Goal: Task Accomplishment & Management: Use online tool/utility

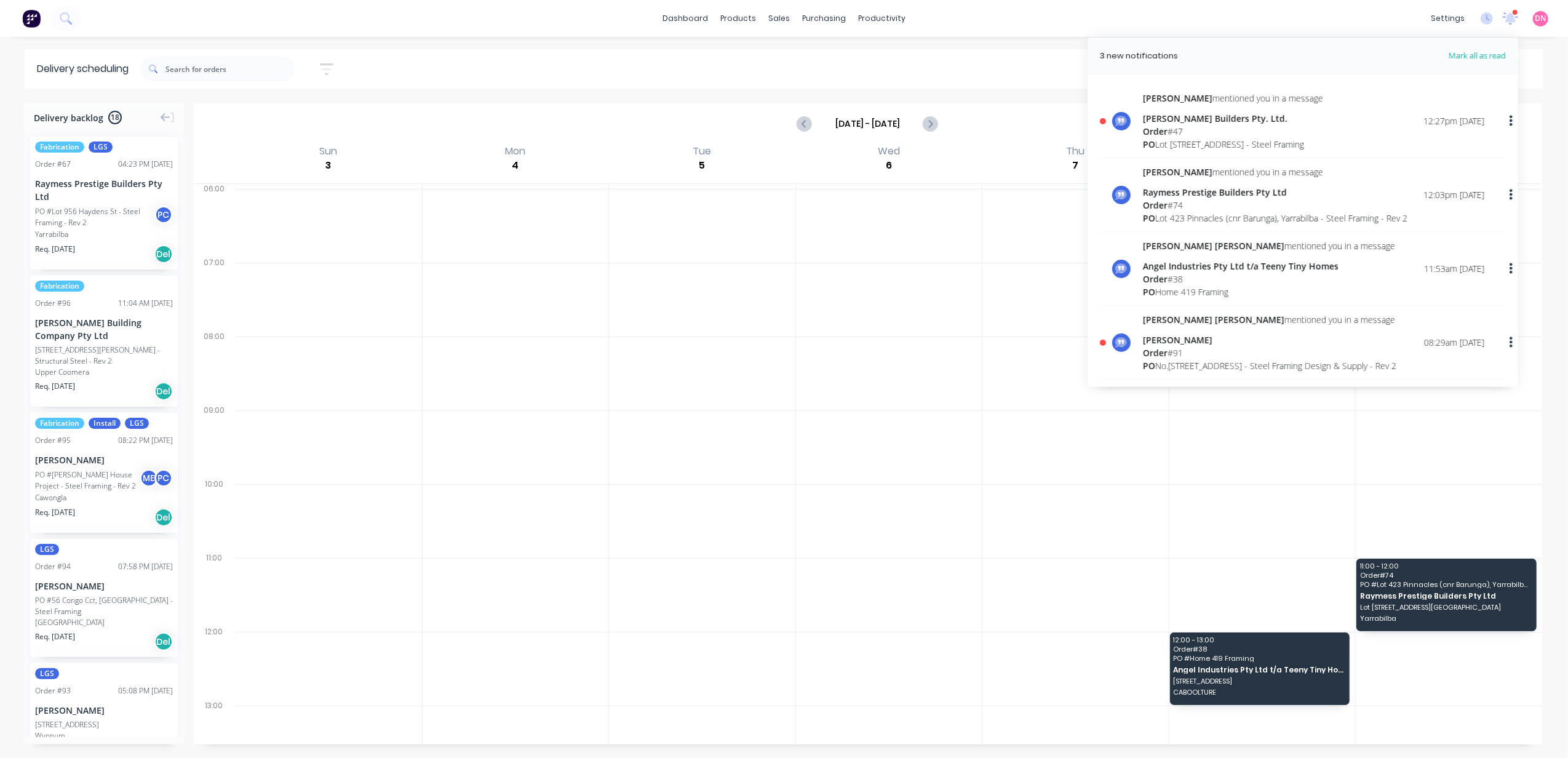
scroll to position [1148, 0]
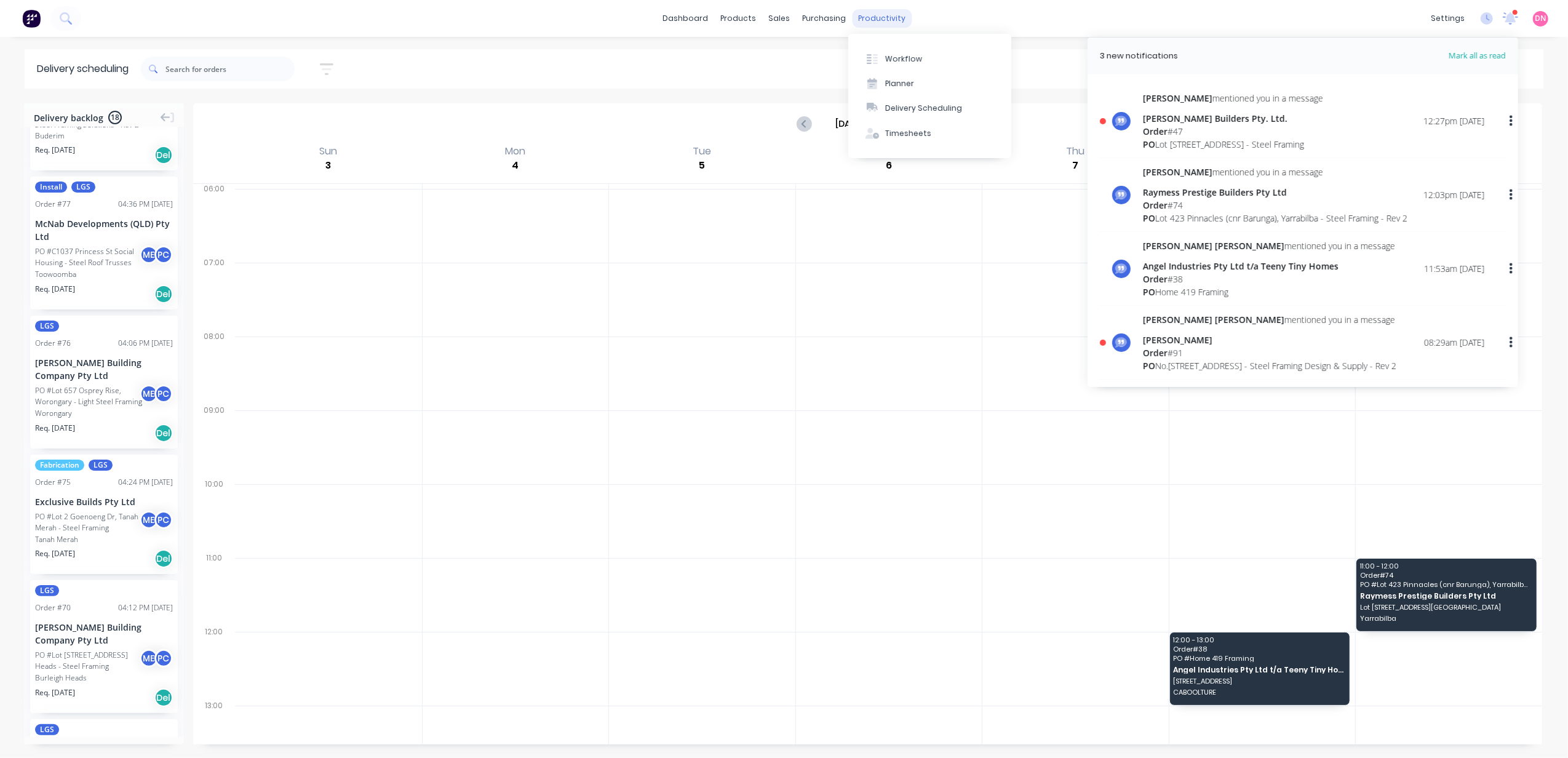
click at [870, 18] on div "productivity" at bounding box center [882, 18] width 60 height 18
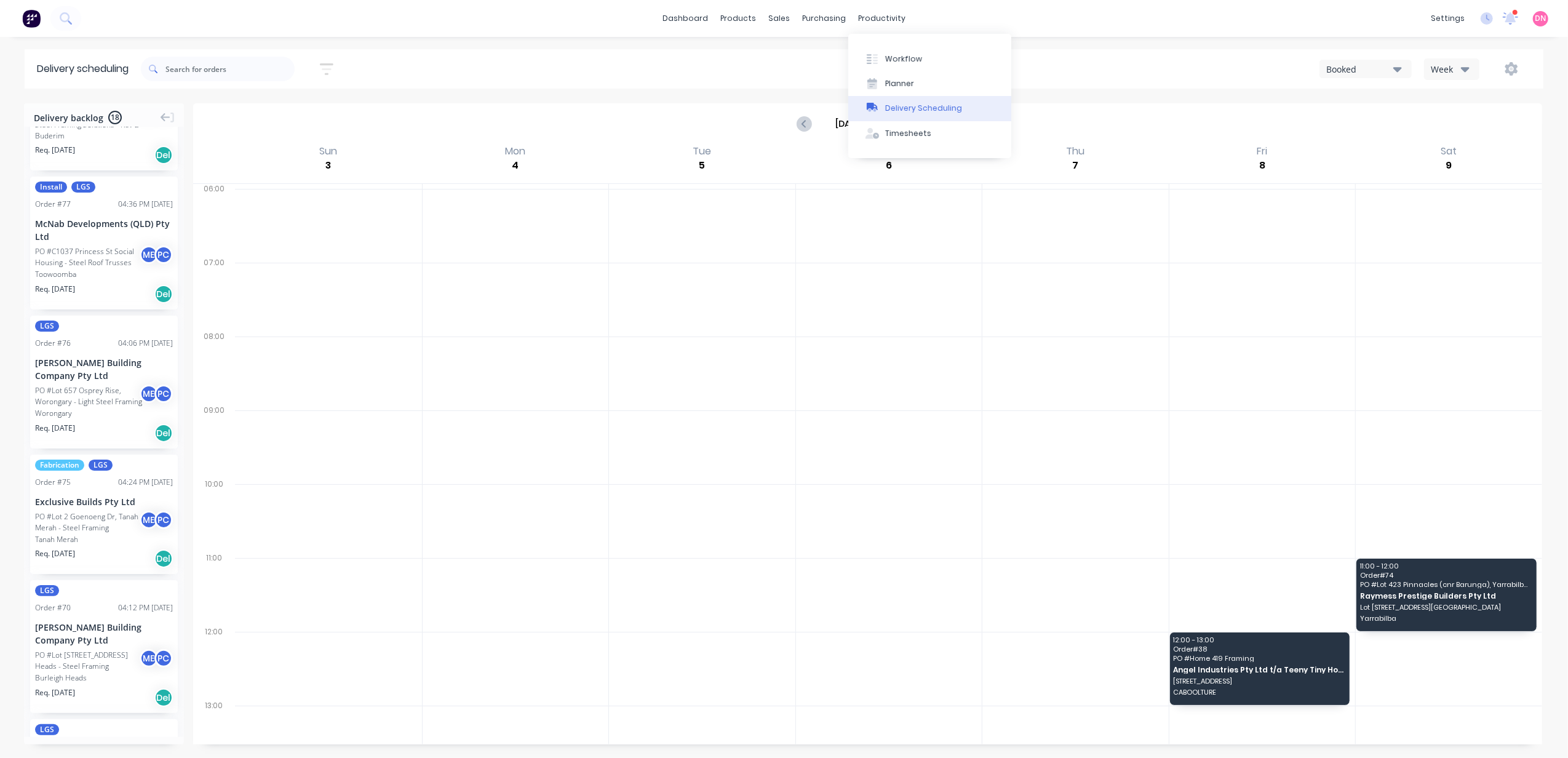
click at [920, 107] on div "Delivery Scheduling" at bounding box center [924, 108] width 77 height 11
click at [961, 104] on button "Delivery Scheduling" at bounding box center [929, 108] width 163 height 25
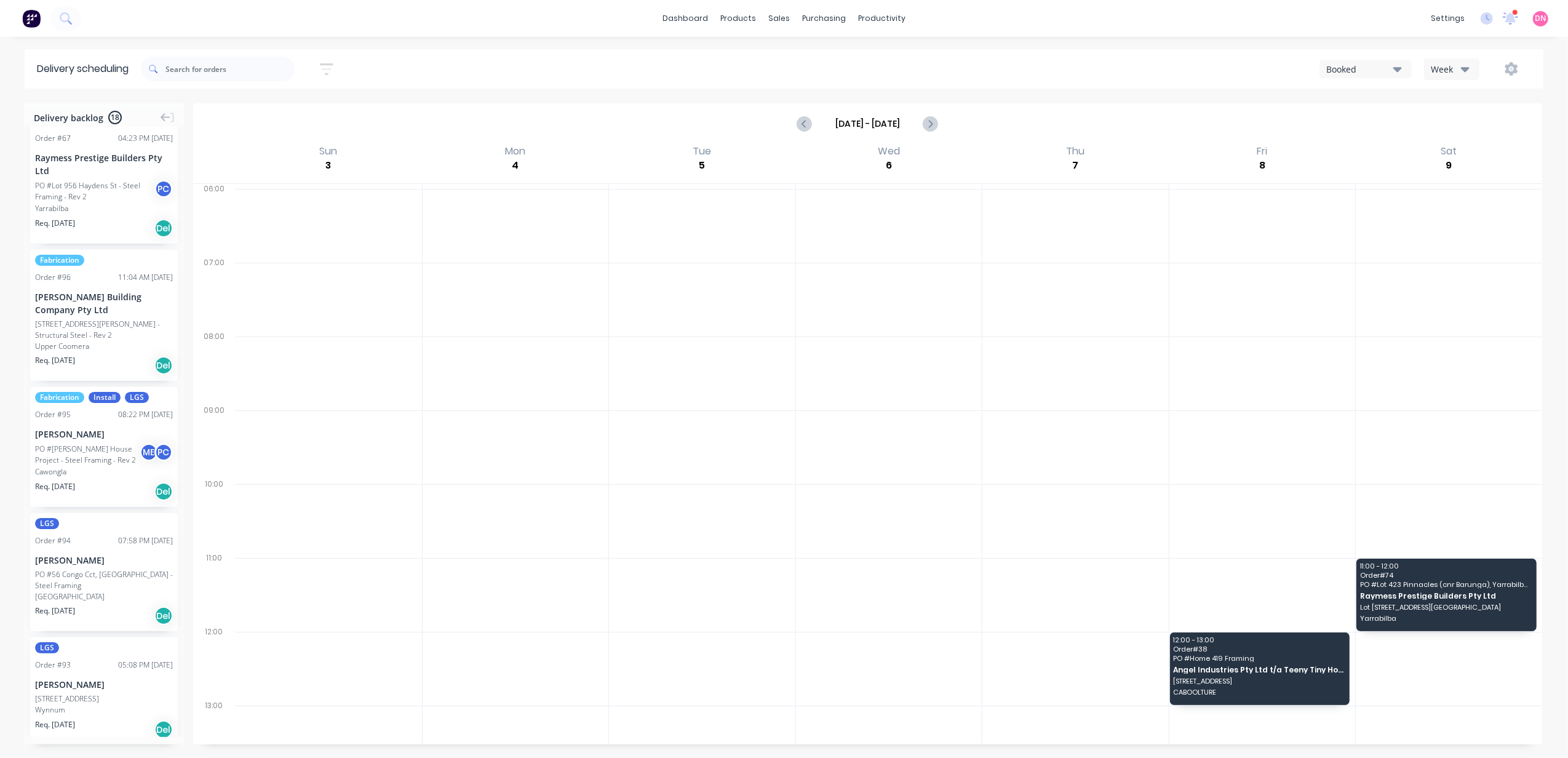
scroll to position [0, 0]
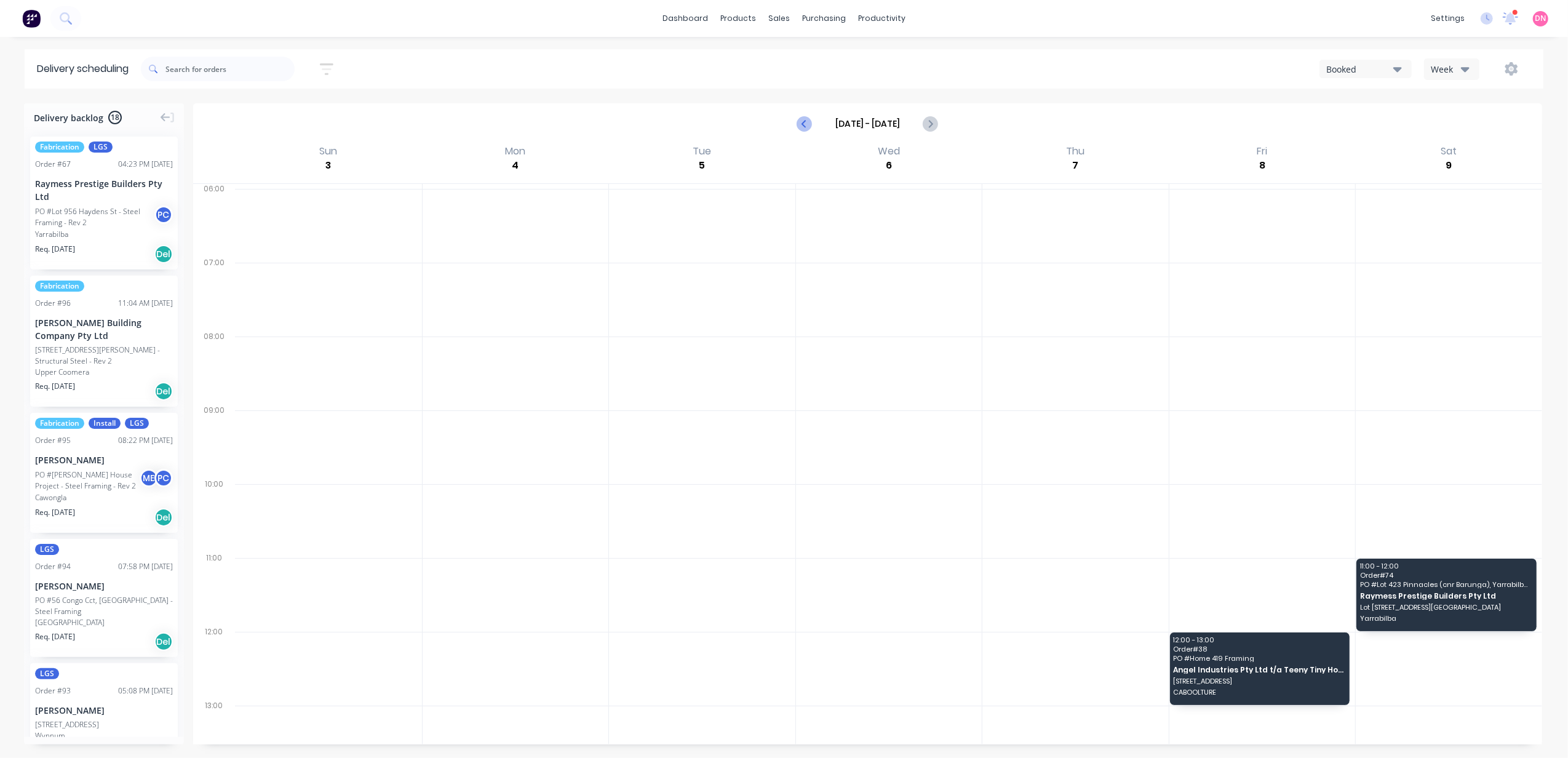
click at [802, 118] on icon "Previous page" at bounding box center [805, 123] width 15 height 15
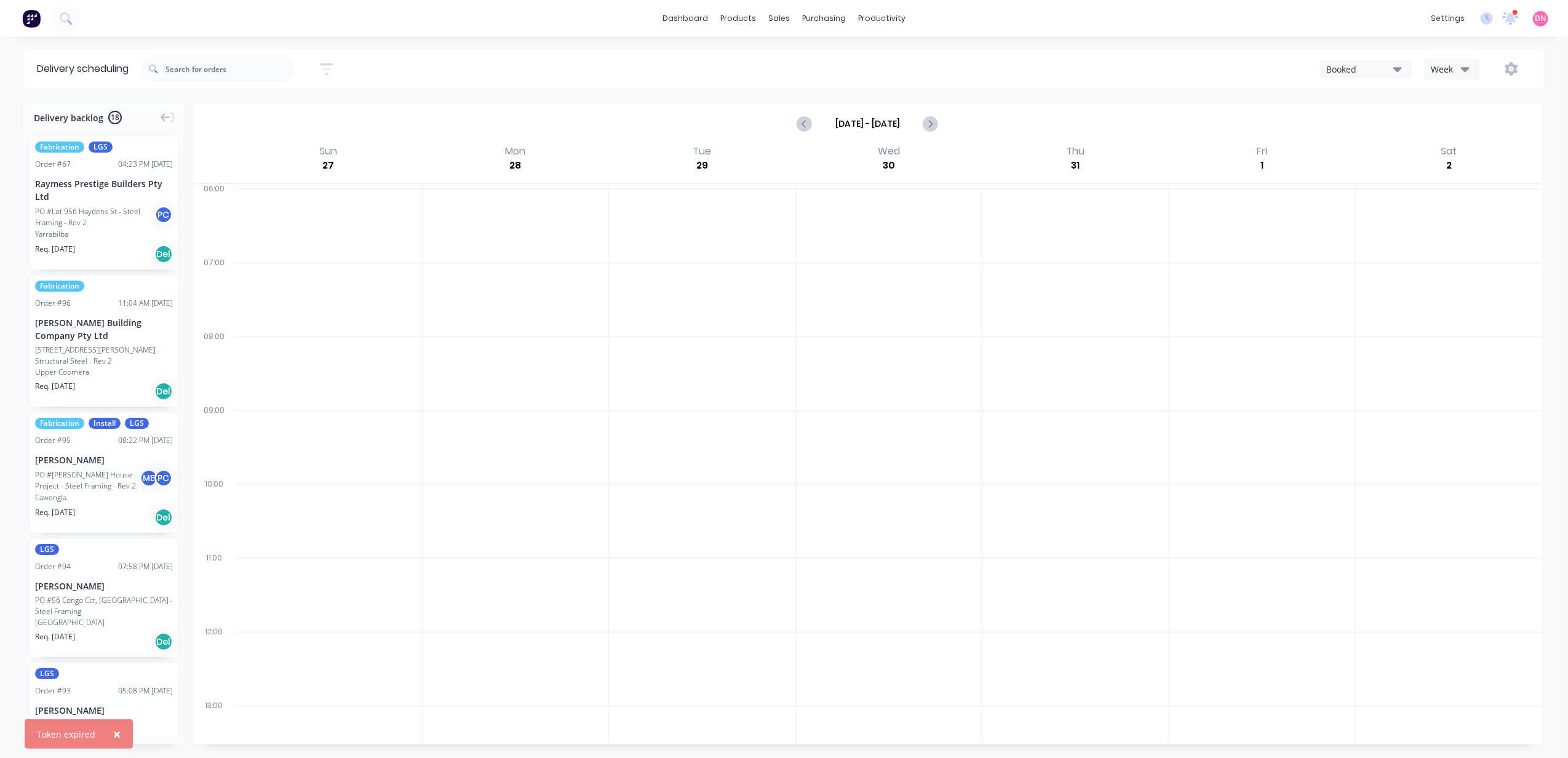
click at [1369, 79] on div "Booked Week" at bounding box center [1181, 69] width 702 height 22
click at [1373, 75] on div "Booked" at bounding box center [1360, 69] width 67 height 13
click at [1378, 102] on div "Pending" at bounding box center [1381, 101] width 122 height 25
click at [1439, 67] on div "Week" at bounding box center [1449, 69] width 36 height 13
click at [1480, 93] on div "Week" at bounding box center [1486, 101] width 122 height 25
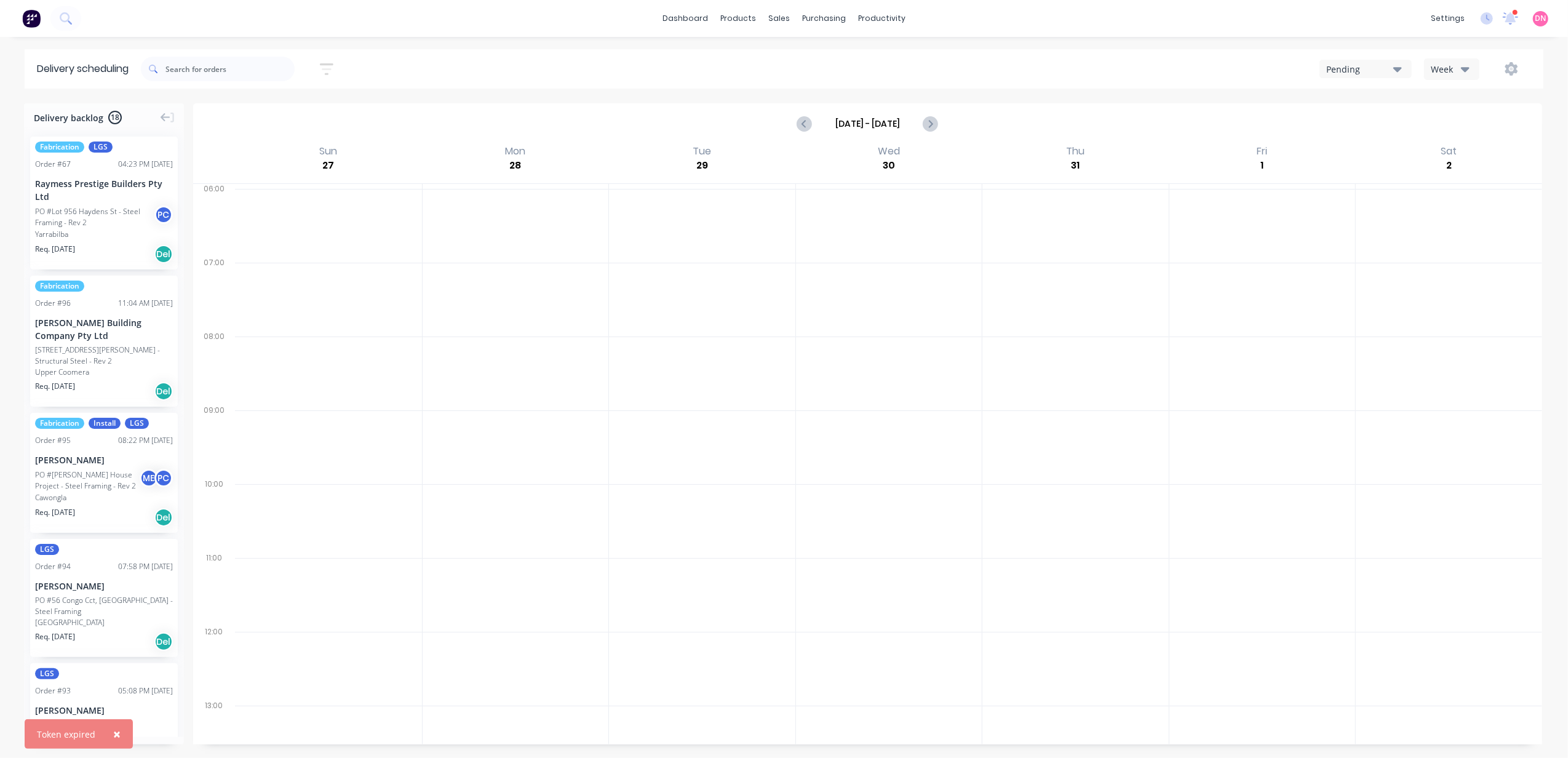
click at [1364, 64] on div "Pending" at bounding box center [1360, 69] width 67 height 13
click at [1377, 116] on div "Booked" at bounding box center [1381, 125] width 122 height 25
click at [933, 119] on icon "Next page" at bounding box center [930, 123] width 15 height 15
type input "[DATE] - [DATE]"
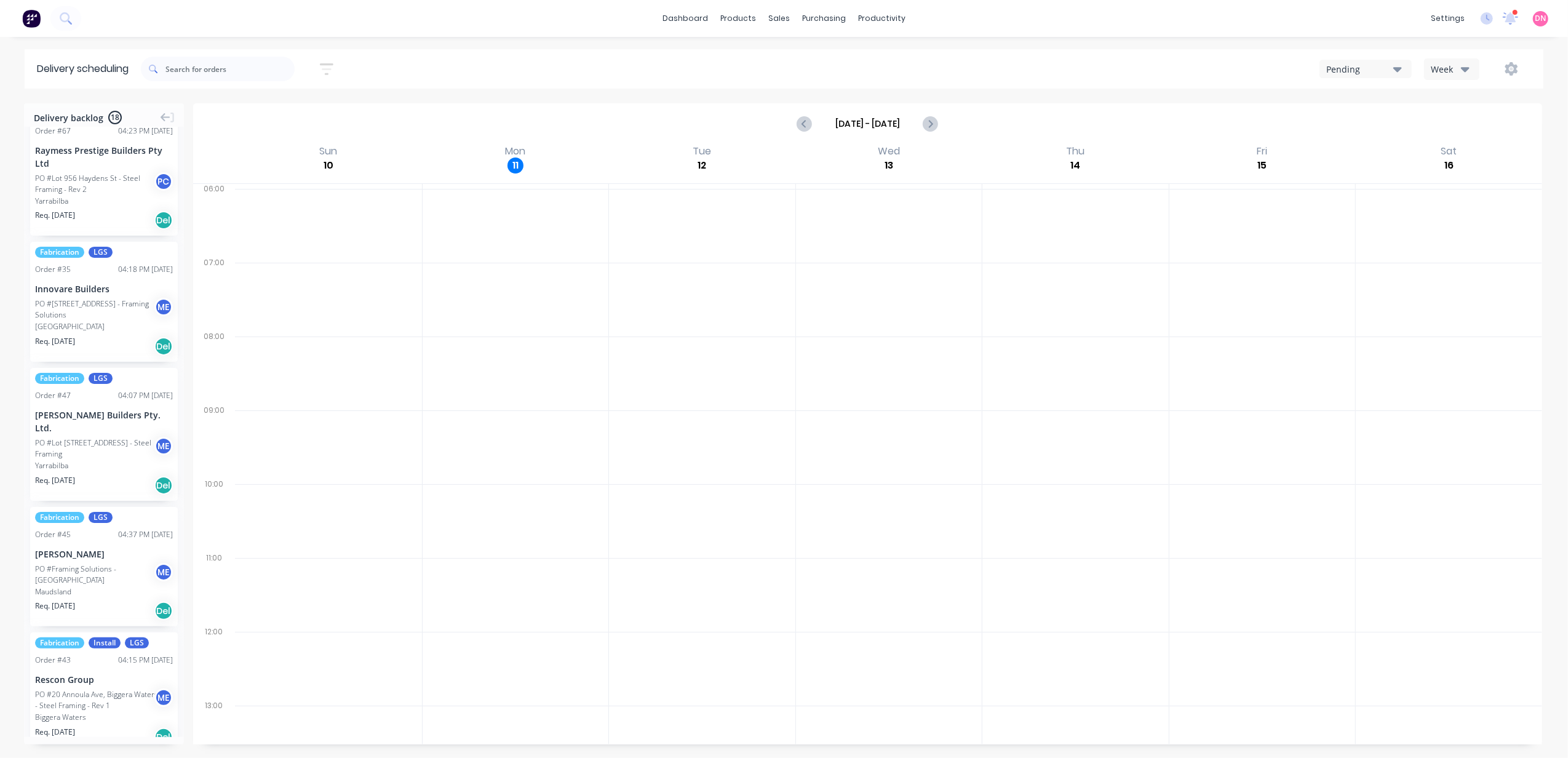
scroll to position [1779, 0]
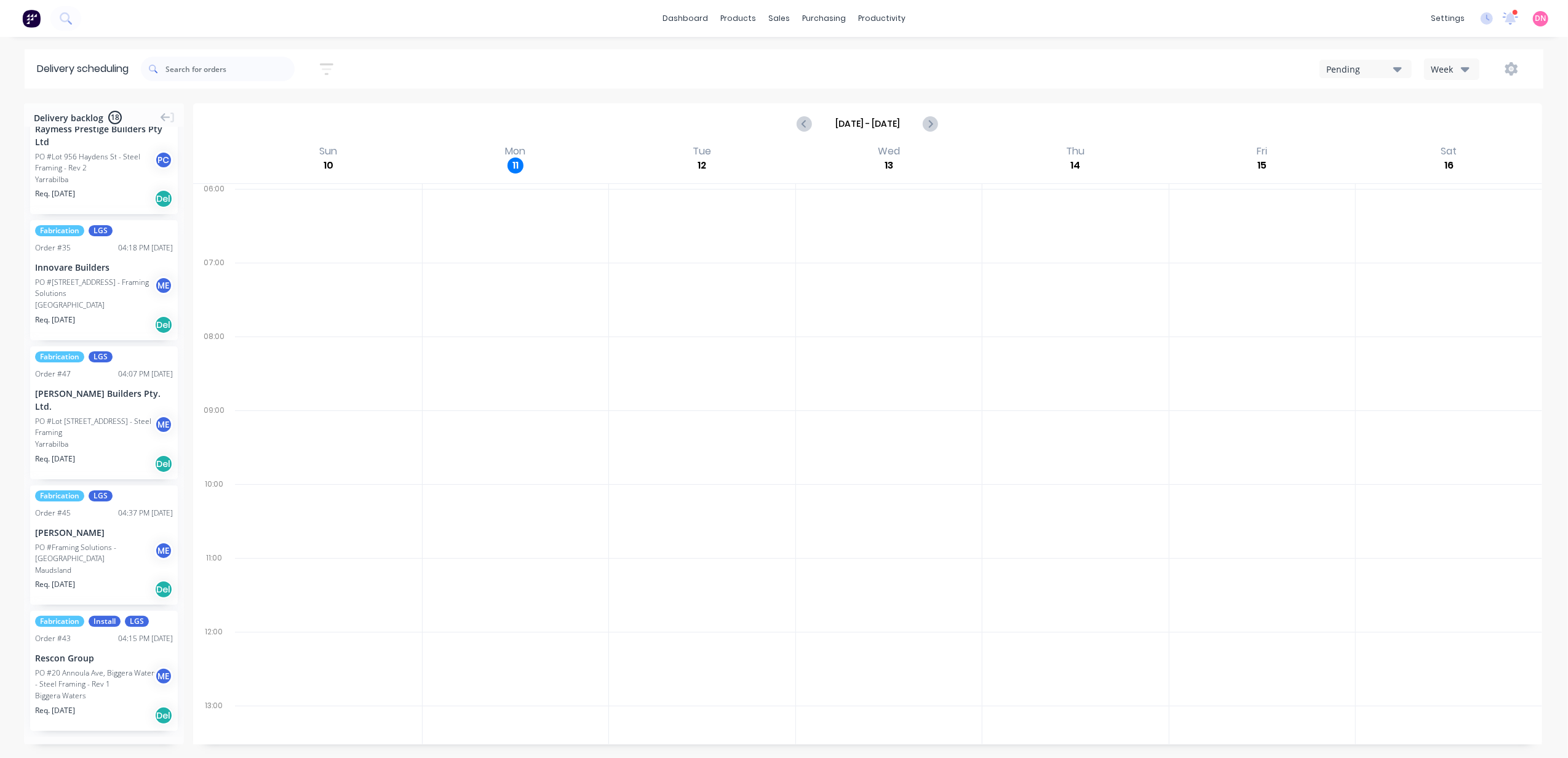
click at [1387, 72] on div "Pending" at bounding box center [1360, 69] width 67 height 13
click at [1381, 113] on div "Pending Booked" at bounding box center [1381, 112] width 123 height 63
drag, startPoint x: 1381, startPoint y: 114, endPoint x: 1381, endPoint y: 123, distance: 9.0
click at [1381, 123] on div "Booked" at bounding box center [1381, 125] width 122 height 25
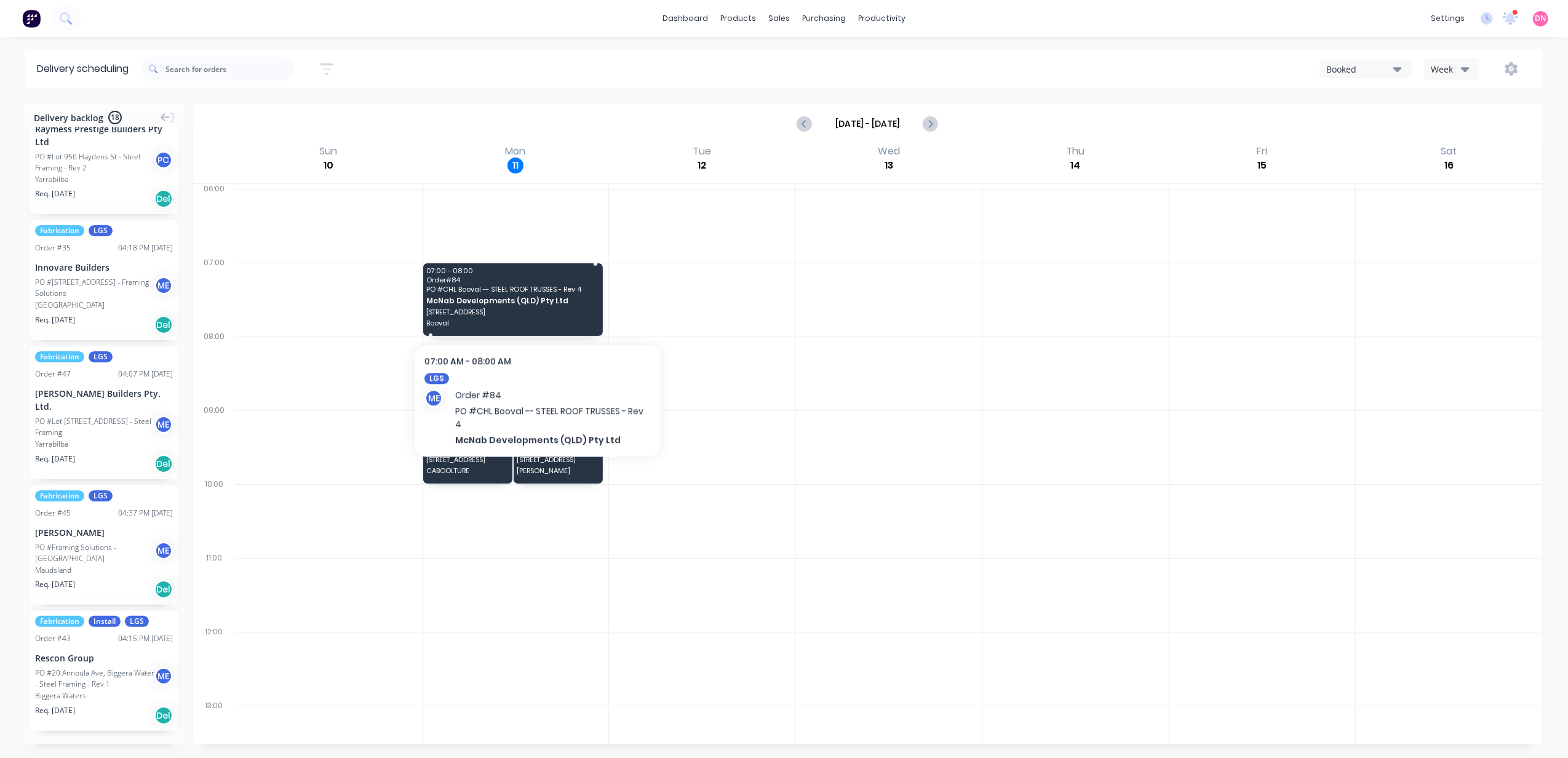
click at [537, 306] on div "07:00 - 08:00 Order # 84 PO # CHL Booval -- STEEL ROOF TRUSSES - Rev 4 McNab De…" at bounding box center [513, 300] width 180 height 73
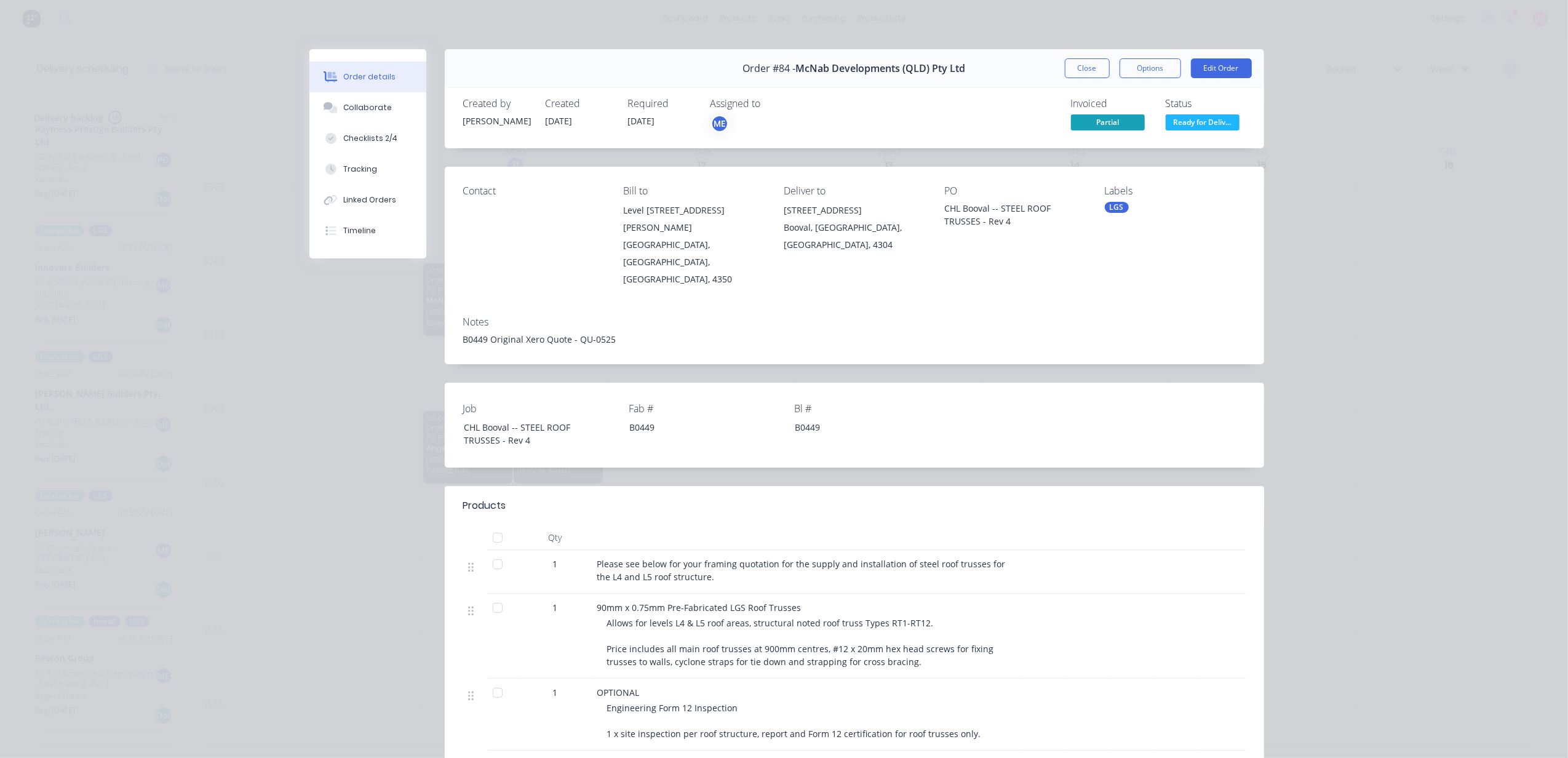
click at [1092, 62] on button "Close" at bounding box center [1087, 68] width 45 height 19
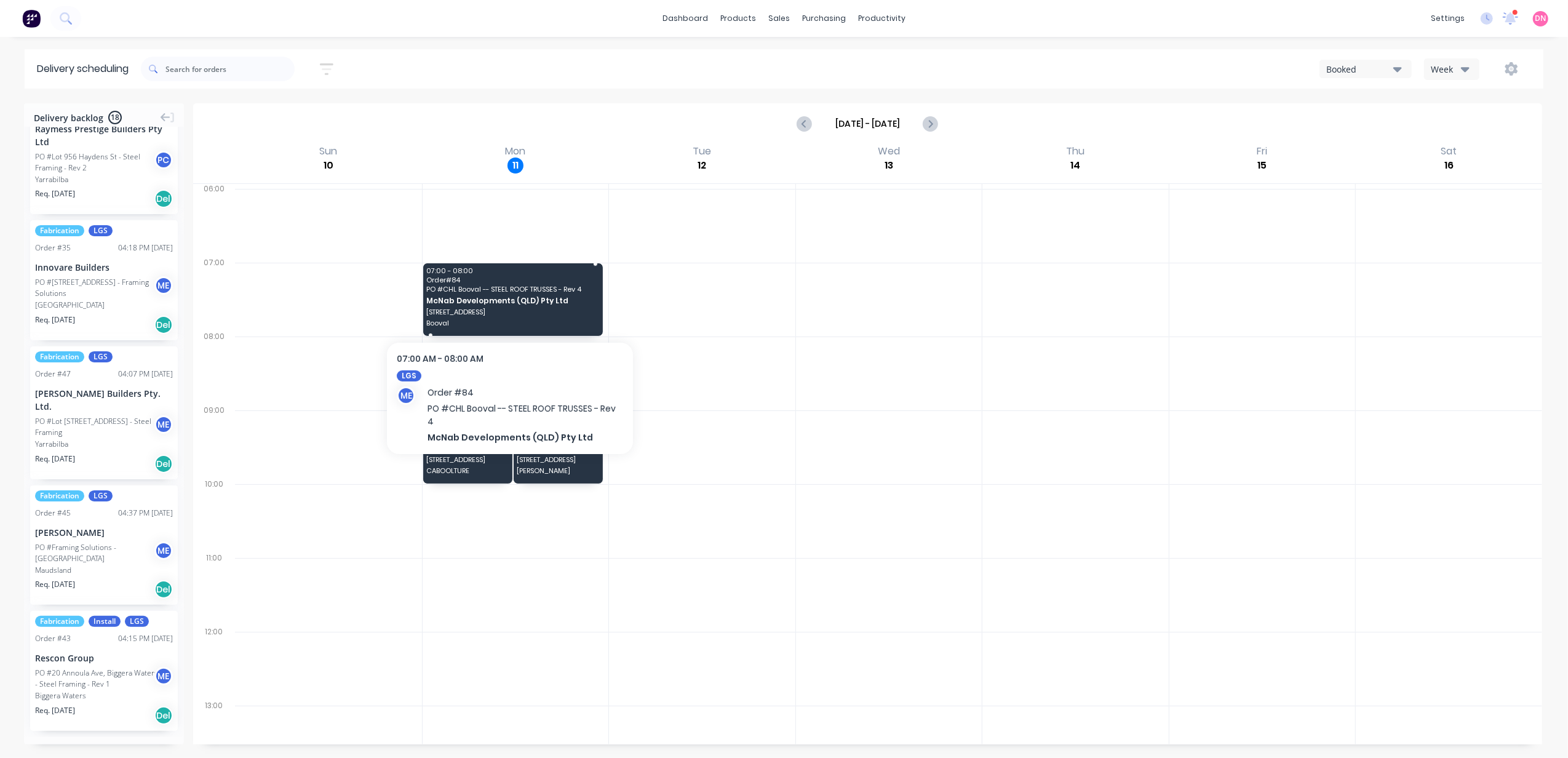
click at [539, 323] on span "Booval" at bounding box center [512, 323] width 171 height 7
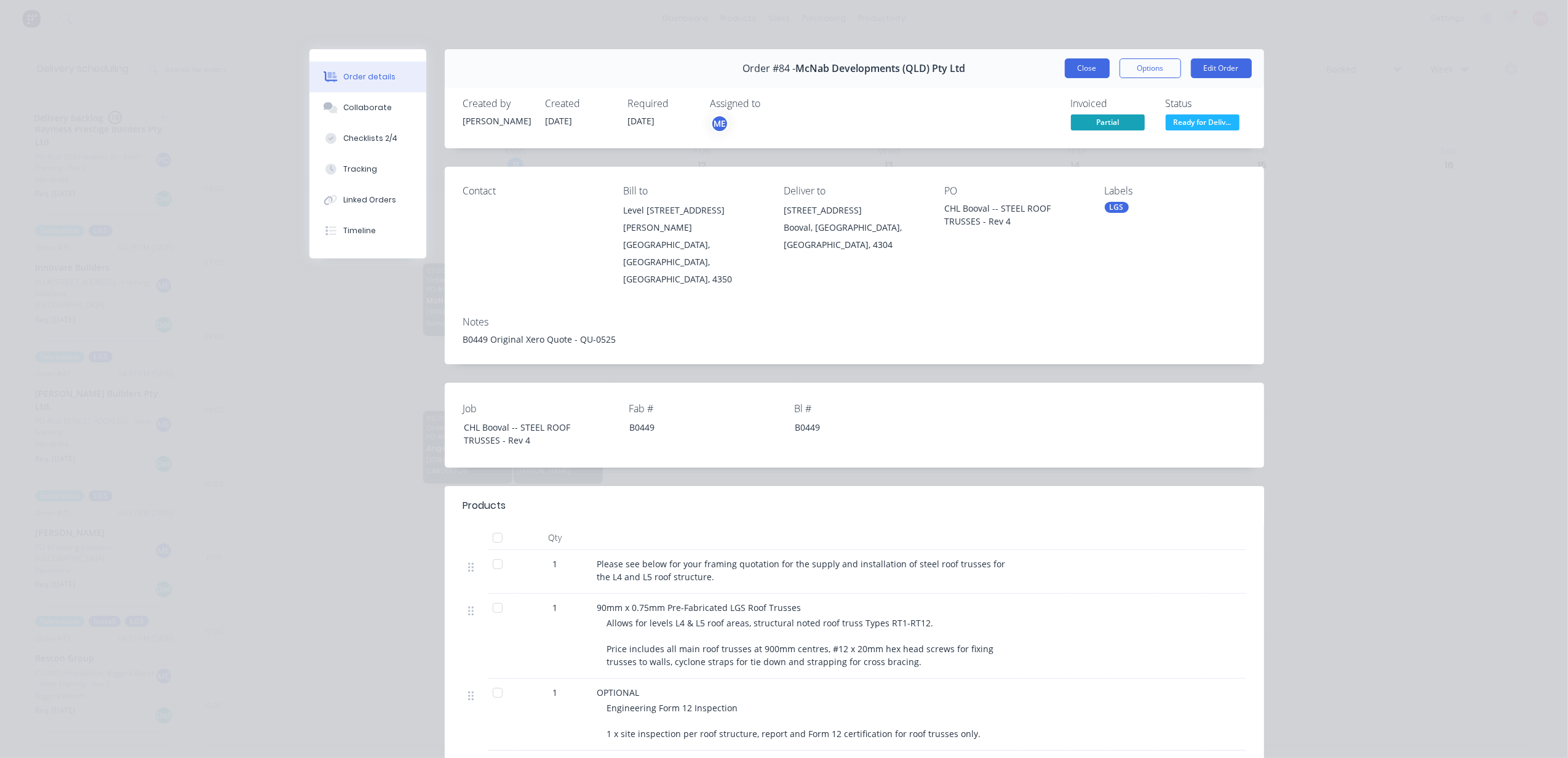
drag, startPoint x: 1049, startPoint y: 70, endPoint x: 1063, endPoint y: 67, distance: 14.3
click at [1051, 70] on div "Order #84 - McNab Developments (QLD) Pty Ltd Close Options Edit Order" at bounding box center [854, 69] width 820 height 39
click at [1083, 71] on button "Close" at bounding box center [1087, 68] width 45 height 19
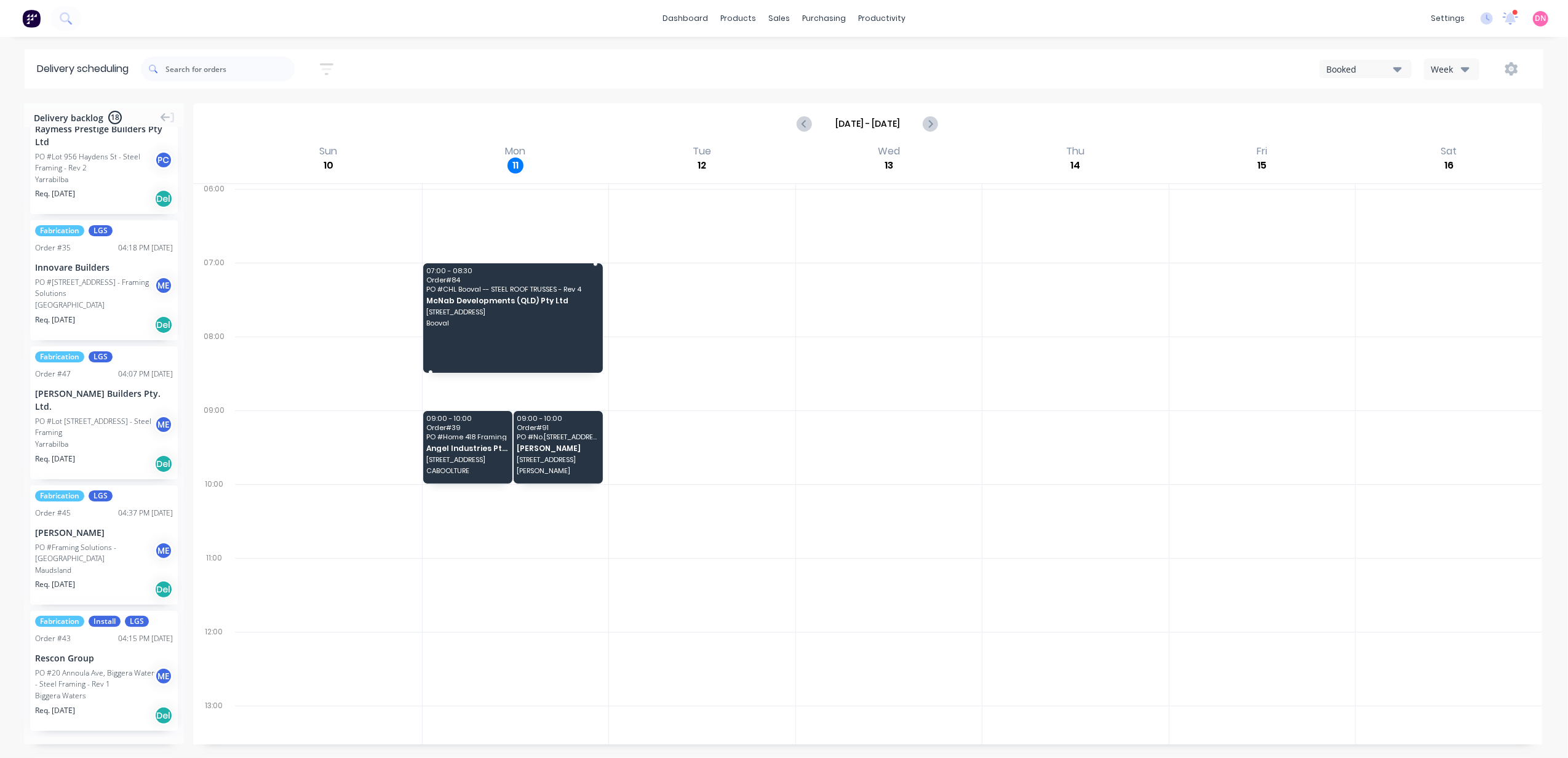
drag, startPoint x: 530, startPoint y: 334, endPoint x: 528, endPoint y: 384, distance: 50.0
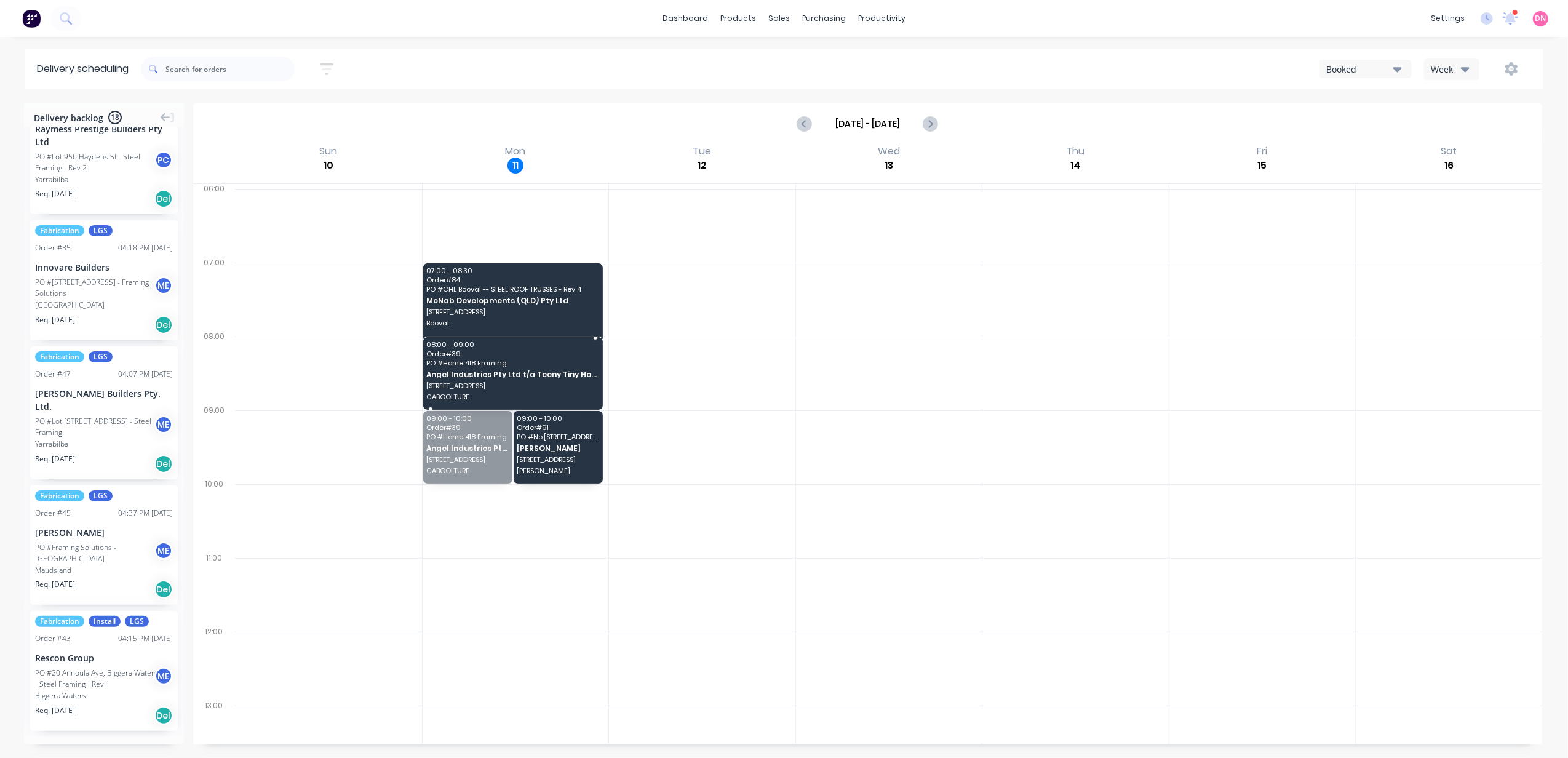
drag, startPoint x: 461, startPoint y: 448, endPoint x: 474, endPoint y: 384, distance: 65.3
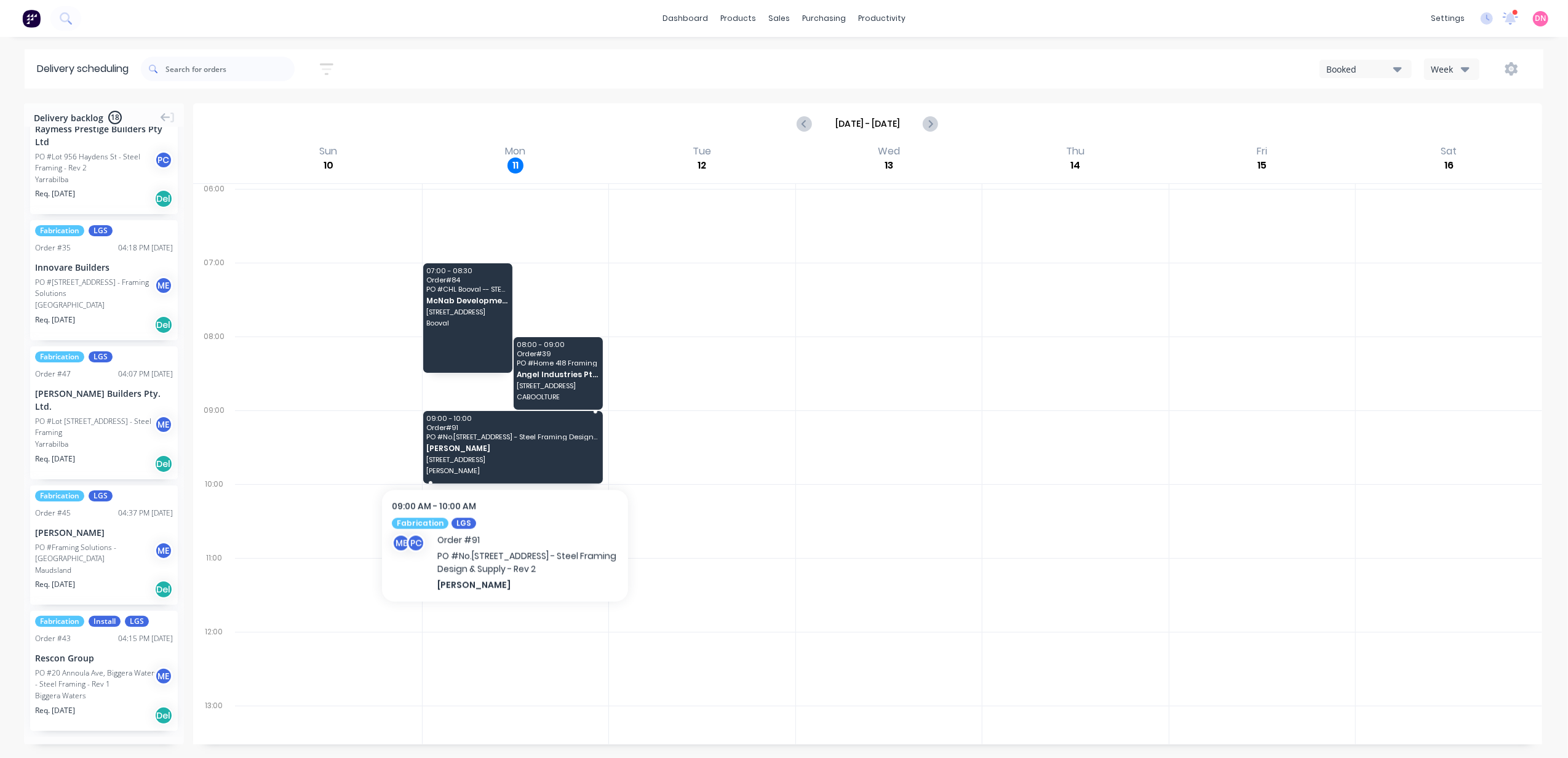
click at [505, 446] on span "[PERSON_NAME]" at bounding box center [512, 448] width 171 height 8
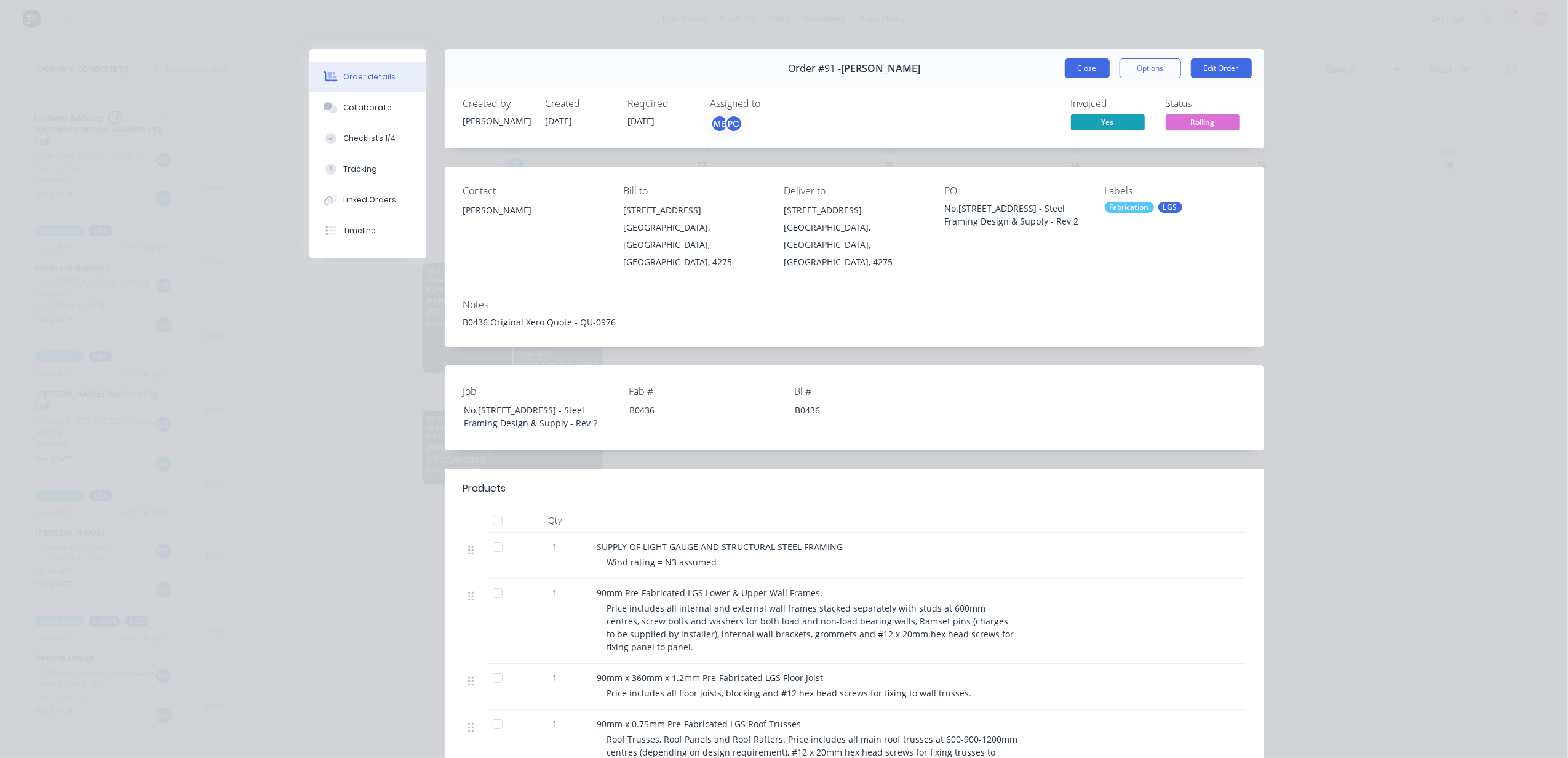
click at [1065, 74] on button "Close" at bounding box center [1087, 68] width 45 height 19
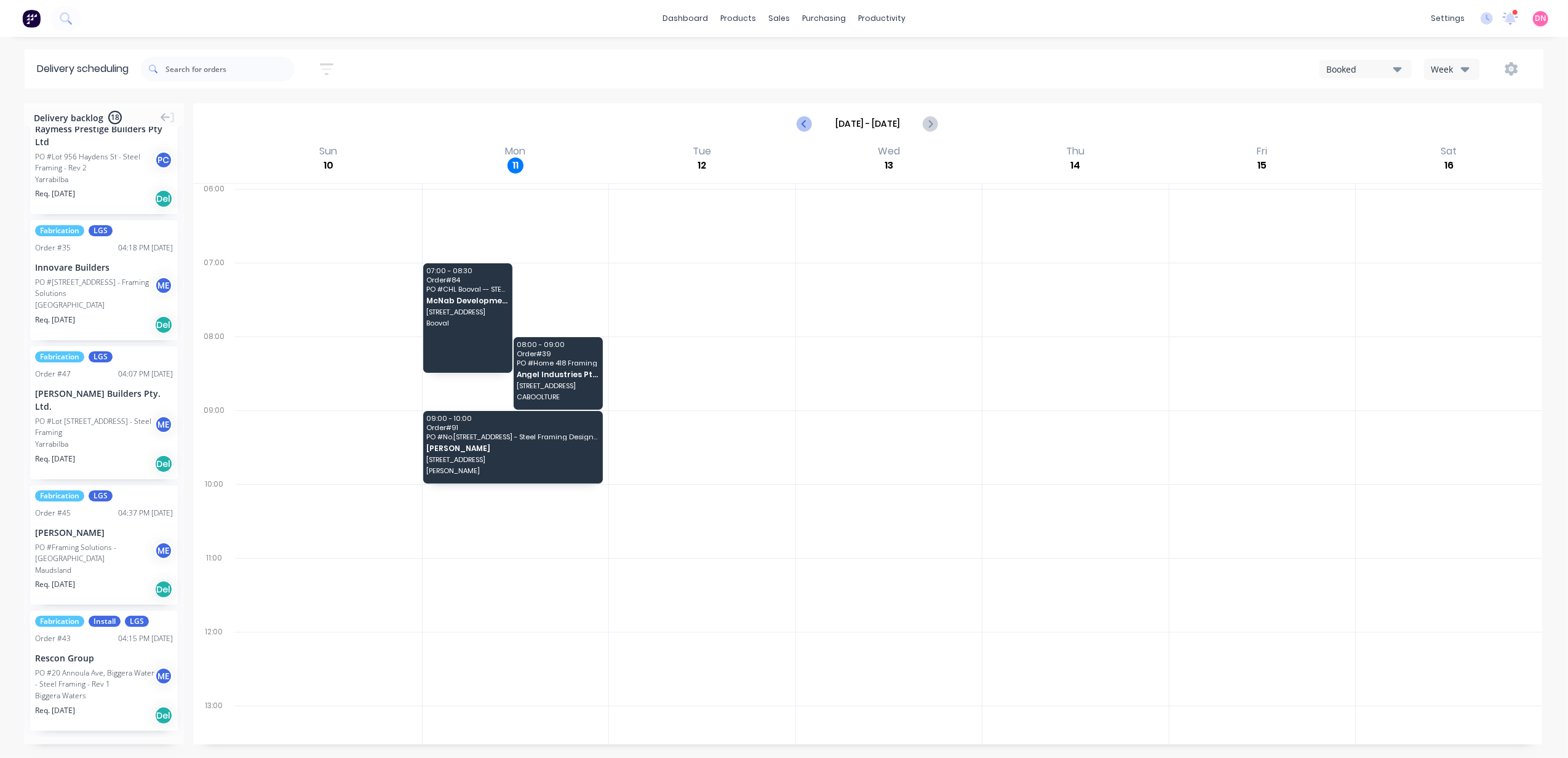
click at [806, 124] on icon "Previous page" at bounding box center [805, 123] width 15 height 15
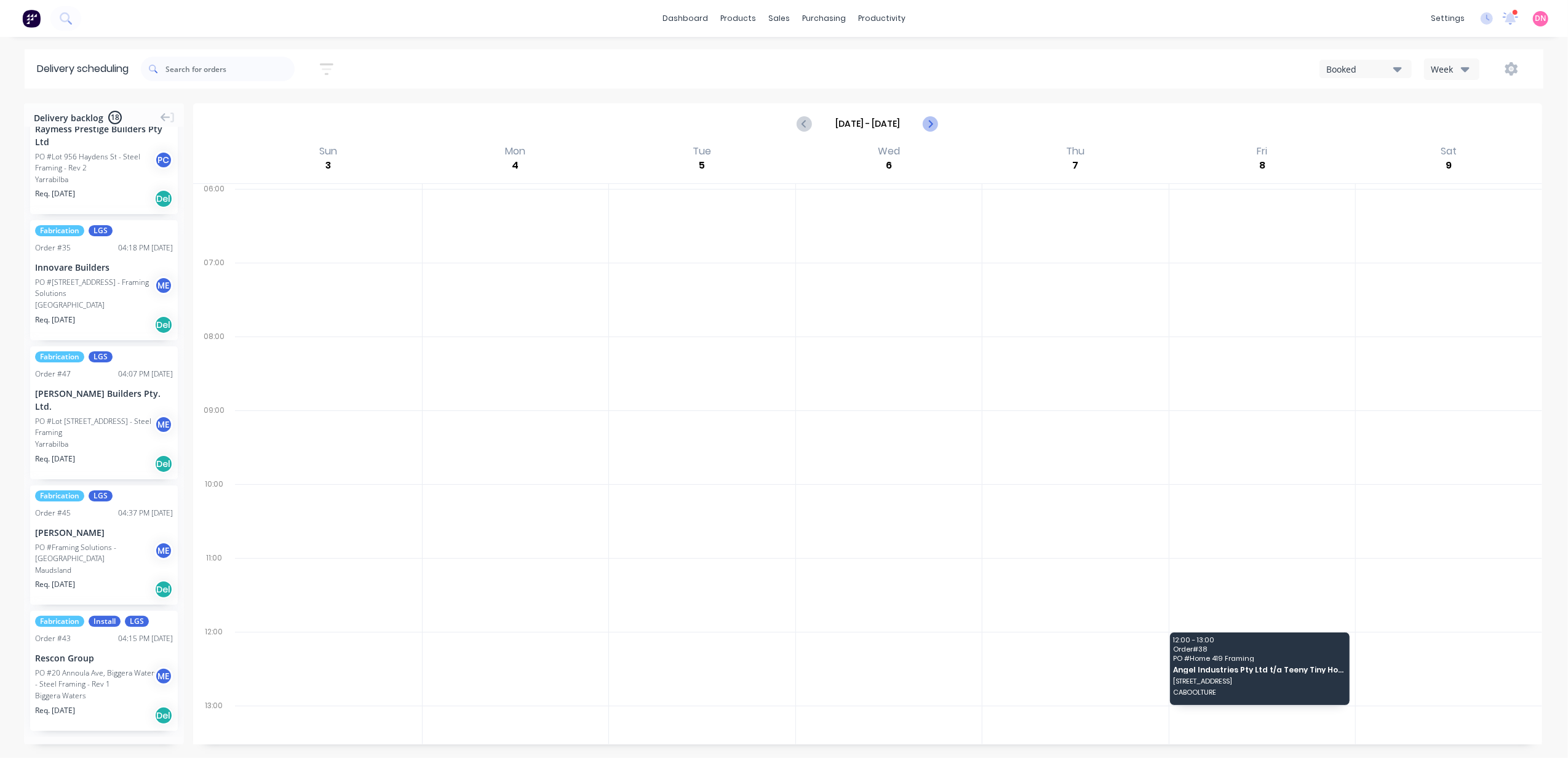
click at [933, 119] on icon "Next page" at bounding box center [930, 123] width 15 height 15
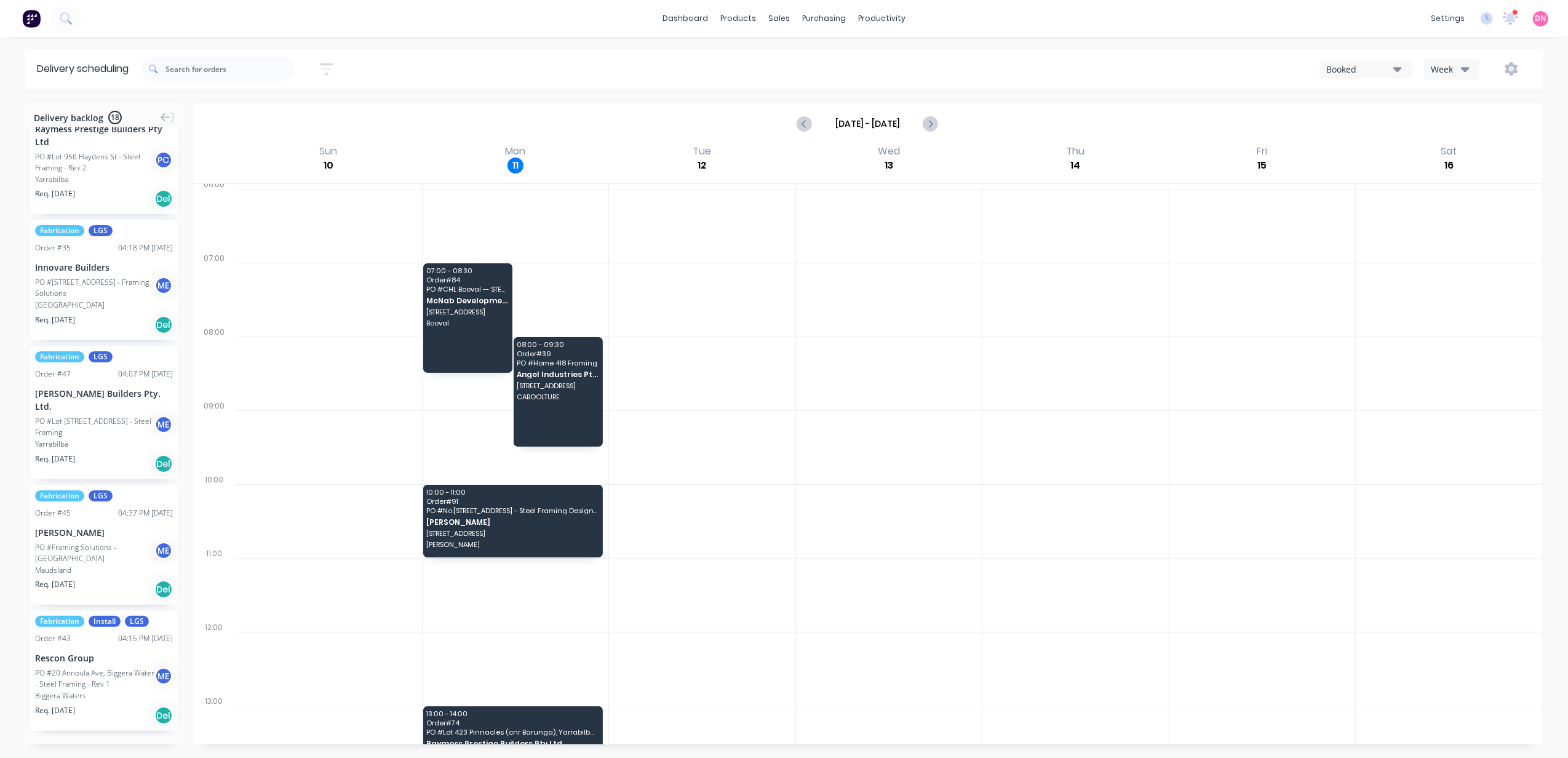
scroll to position [77, 0]
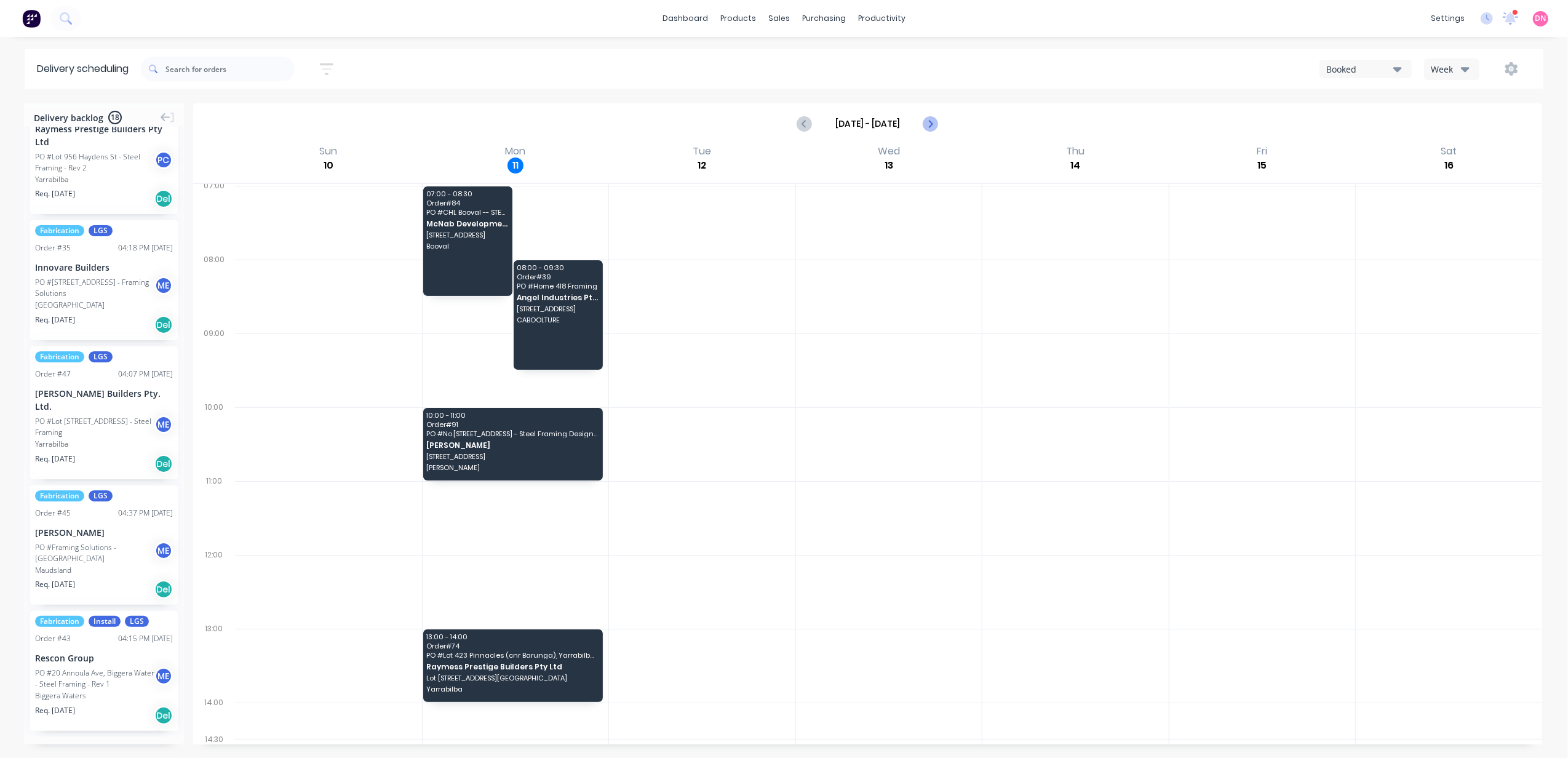
click at [920, 127] on button "Next page" at bounding box center [930, 124] width 25 height 25
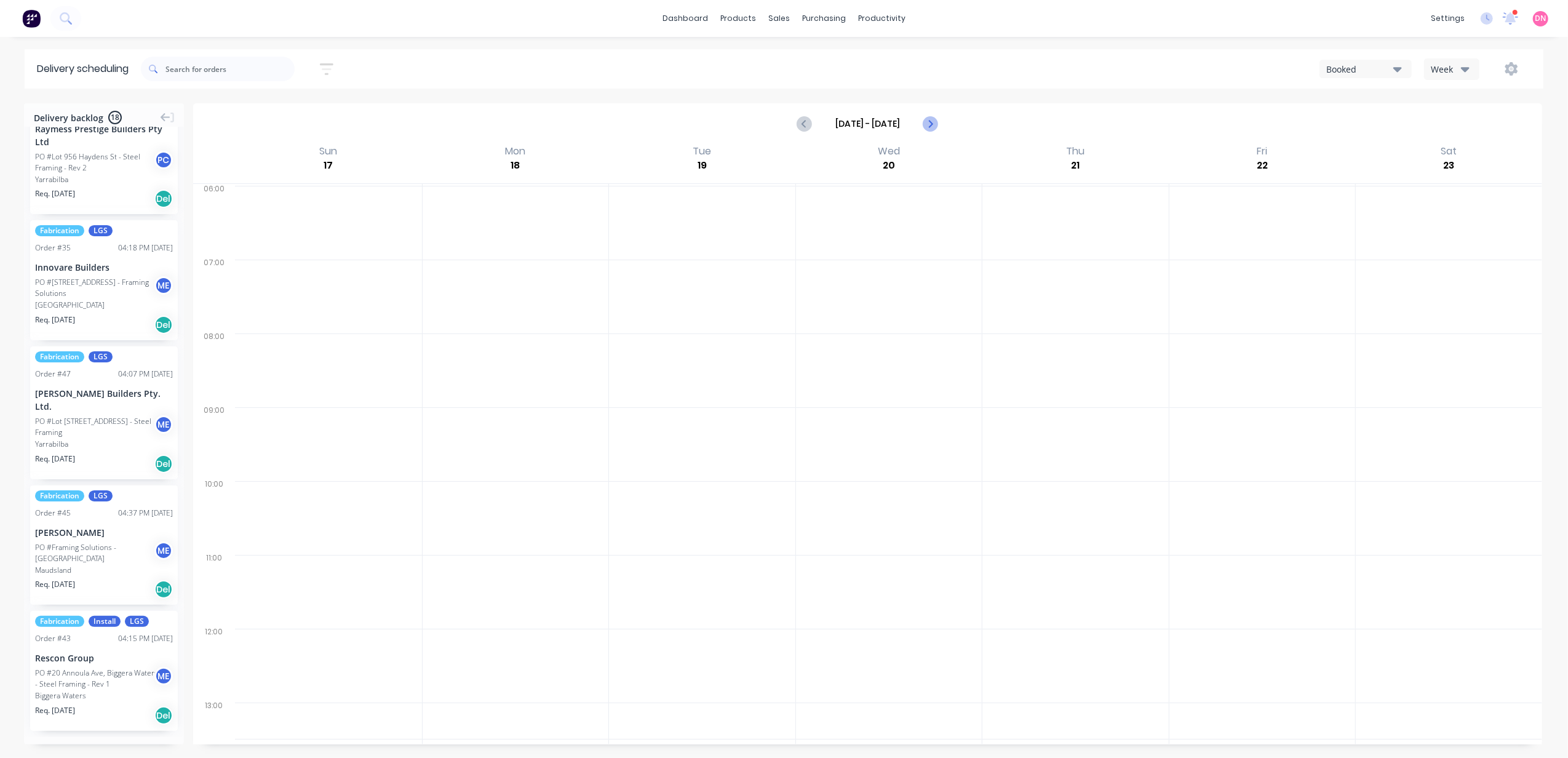
scroll to position [0, 0]
click at [805, 127] on icon "Previous page" at bounding box center [805, 123] width 15 height 15
type input "[DATE] - [DATE]"
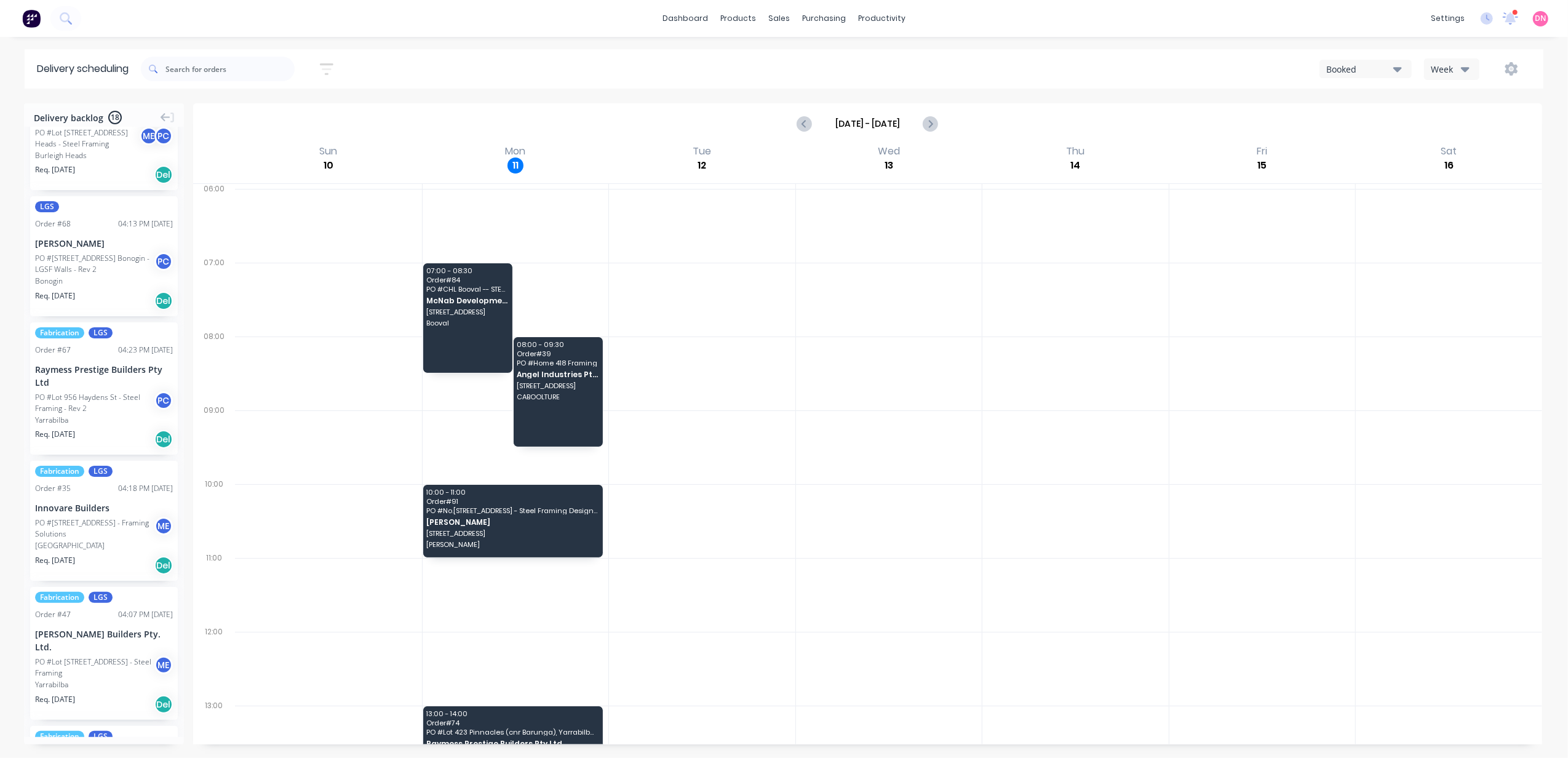
scroll to position [1779, 0]
